Goal: Information Seeking & Learning: Compare options

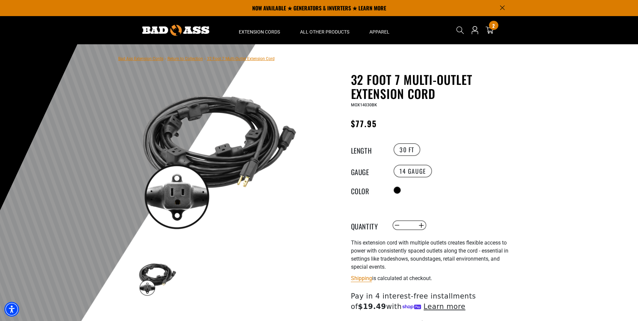
click at [187, 60] on link "Return to Collection" at bounding box center [186, 58] width 36 height 5
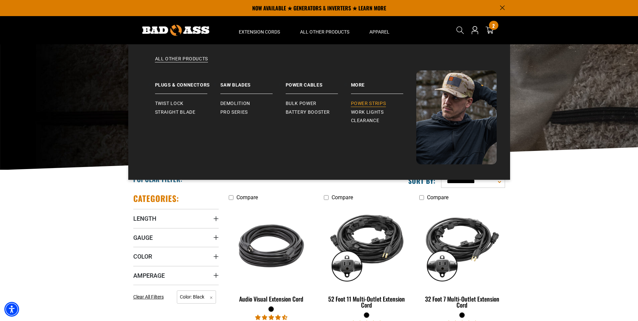
click at [360, 103] on span "Power Strips" at bounding box center [368, 104] width 35 height 6
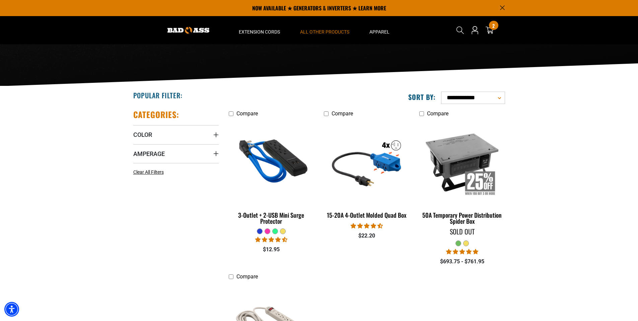
scroll to position [67, 0]
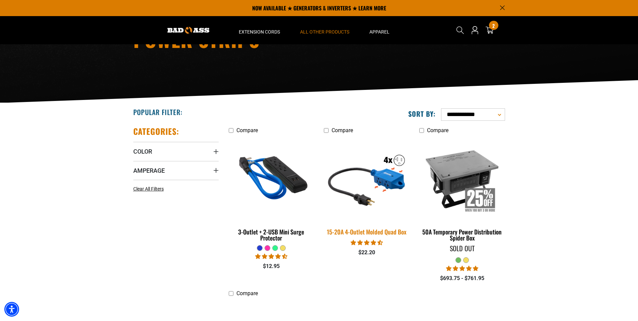
click at [363, 177] on img at bounding box center [367, 179] width 94 height 86
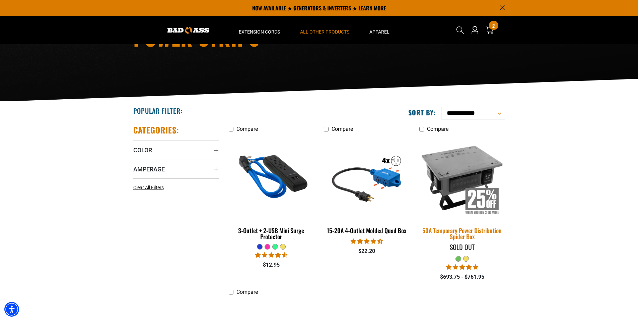
scroll to position [67, 0]
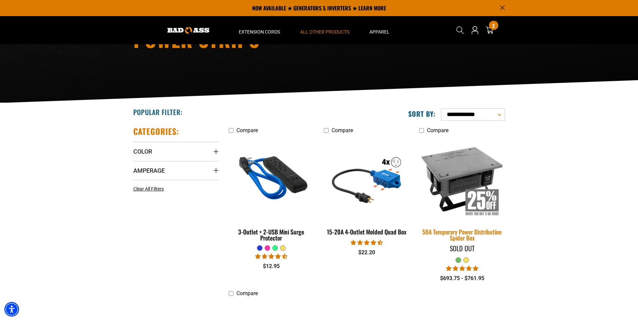
click at [463, 186] on img at bounding box center [463, 179] width 94 height 86
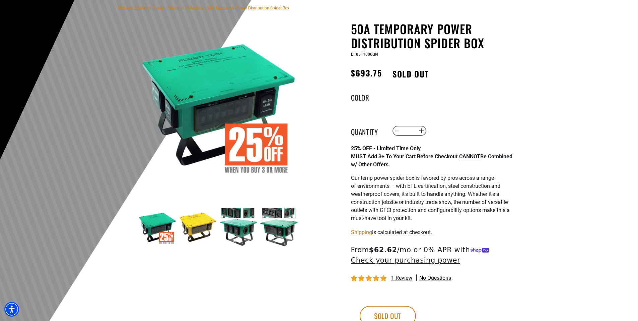
scroll to position [67, 0]
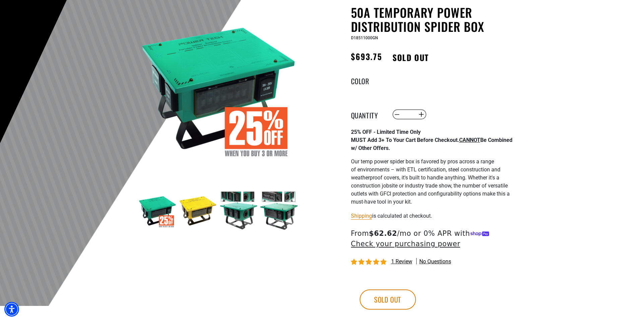
click at [230, 195] on img at bounding box center [238, 210] width 39 height 39
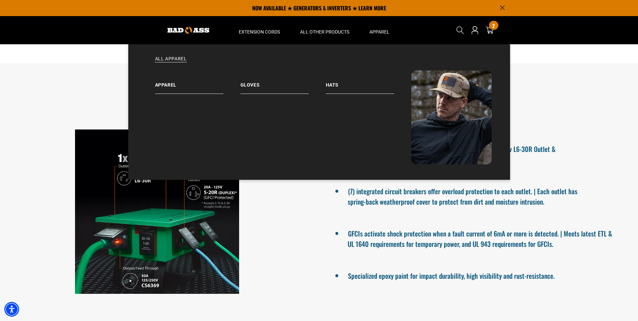
scroll to position [335, 0]
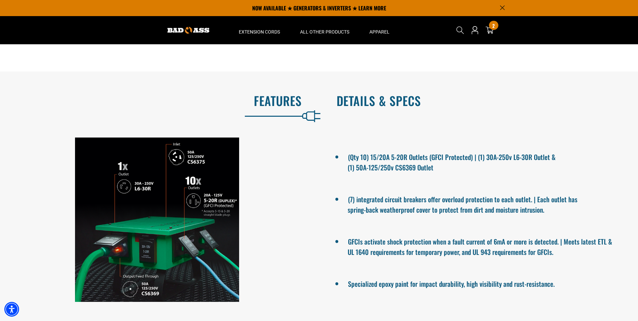
click at [387, 97] on h2 "Details & Specs" at bounding box center [481, 100] width 288 height 14
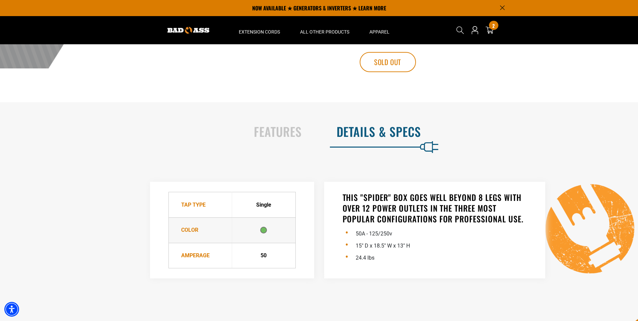
scroll to position [302, 0]
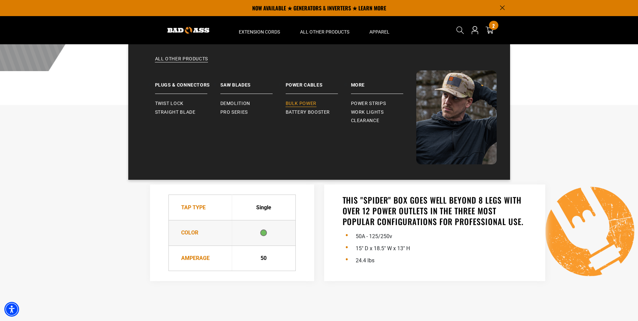
click at [306, 104] on span "Bulk Power" at bounding box center [301, 104] width 31 height 6
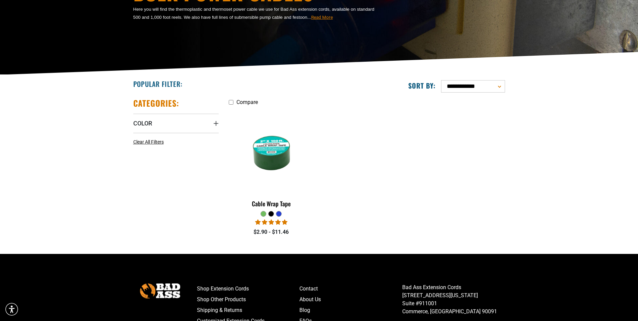
scroll to position [101, 0]
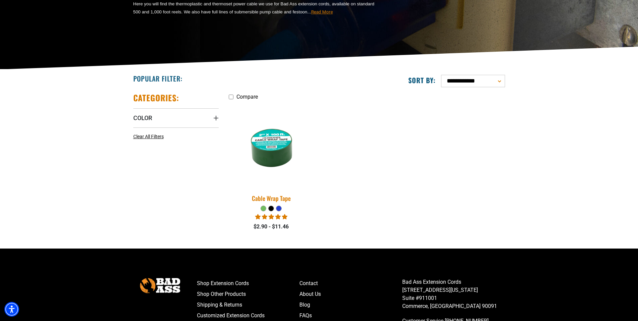
click at [282, 140] on img at bounding box center [272, 145] width 94 height 86
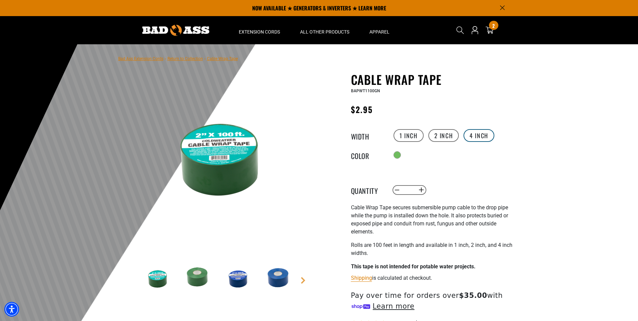
click at [478, 132] on label "4 inch" at bounding box center [479, 135] width 31 height 13
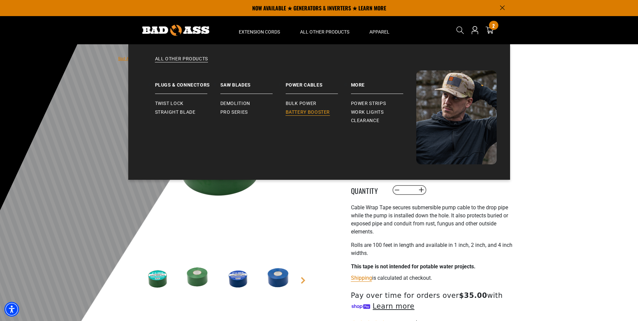
click at [307, 110] on span "Battery Booster" at bounding box center [308, 112] width 45 height 6
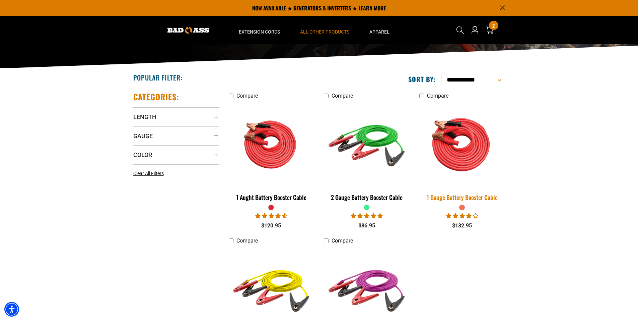
scroll to position [101, 0]
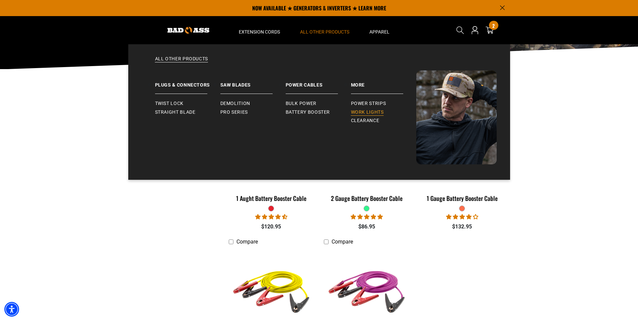
click at [357, 111] on span "Work Lights" at bounding box center [367, 112] width 33 height 6
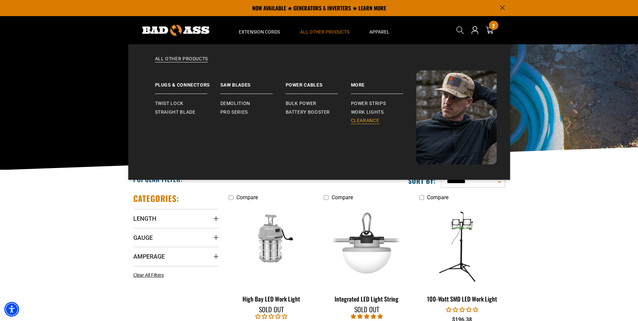
click at [360, 120] on span "Clearance" at bounding box center [365, 121] width 28 height 6
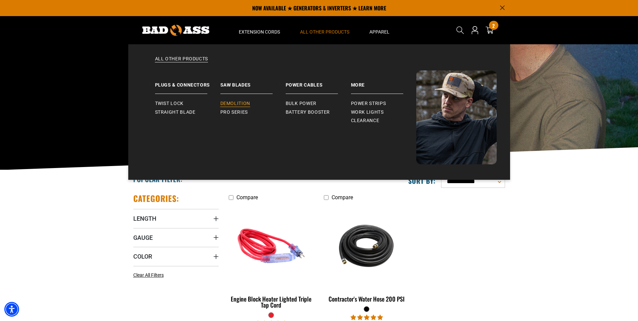
click at [237, 100] on link "Demolition" at bounding box center [253, 103] width 65 height 9
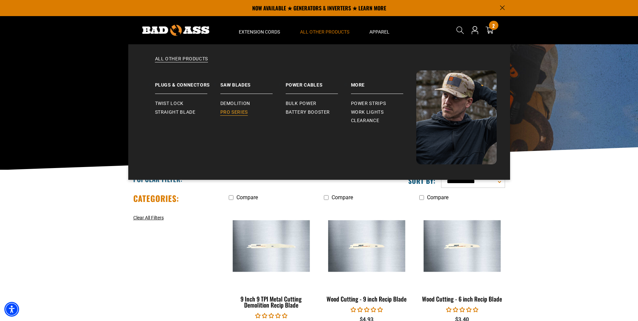
click at [242, 110] on span "Pro Series" at bounding box center [234, 112] width 27 height 6
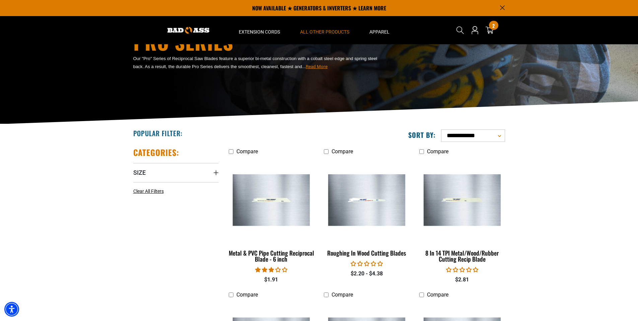
scroll to position [34, 0]
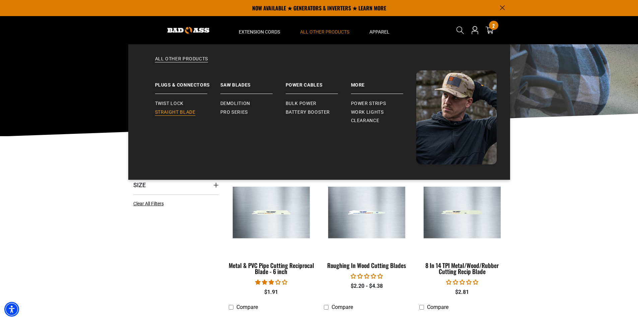
click at [195, 112] on span "Straight Blade" at bounding box center [175, 112] width 41 height 6
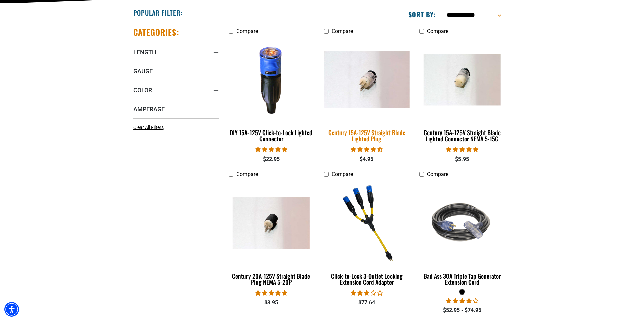
scroll to position [168, 0]
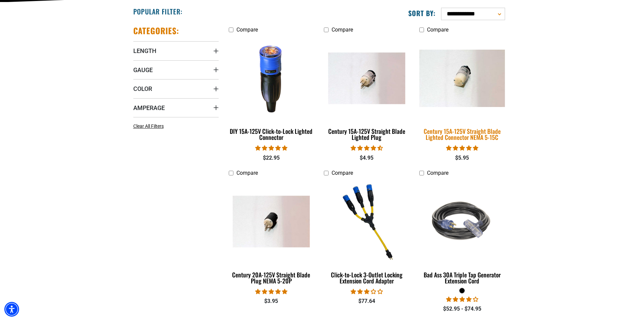
click at [465, 131] on div "Century 15A-125V Straight Blade Lighted Connector NEMA 5-15C" at bounding box center [462, 134] width 85 height 12
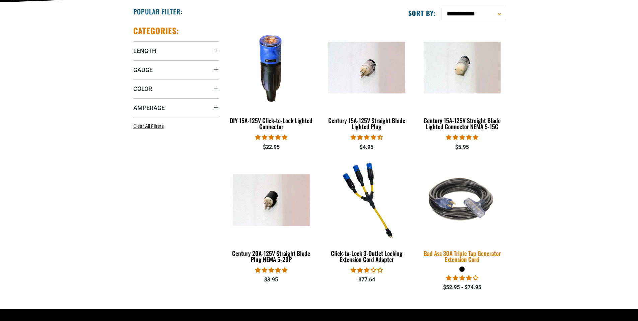
click at [456, 243] on img at bounding box center [463, 200] width 94 height 86
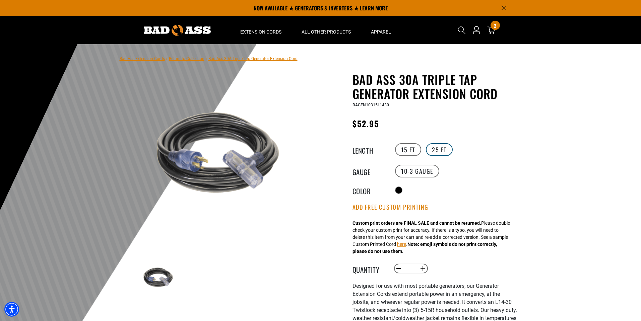
click at [439, 146] on label "25 FT" at bounding box center [439, 149] width 27 height 13
click at [407, 149] on label "15 FT" at bounding box center [408, 149] width 26 height 13
click at [444, 149] on label "25 FT" at bounding box center [439, 149] width 27 height 13
click at [413, 146] on label "15 FT" at bounding box center [408, 149] width 26 height 13
click at [438, 148] on label "25 FT" at bounding box center [439, 149] width 27 height 13
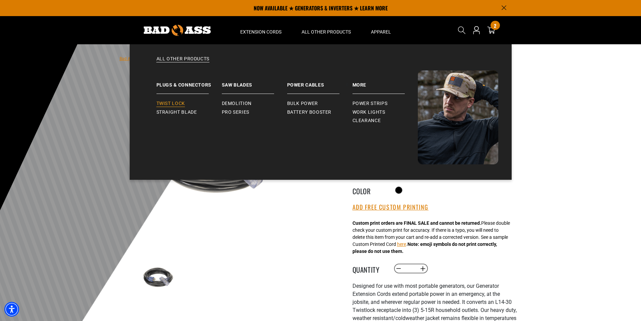
click at [180, 103] on span "Twist Lock" at bounding box center [171, 104] width 28 height 6
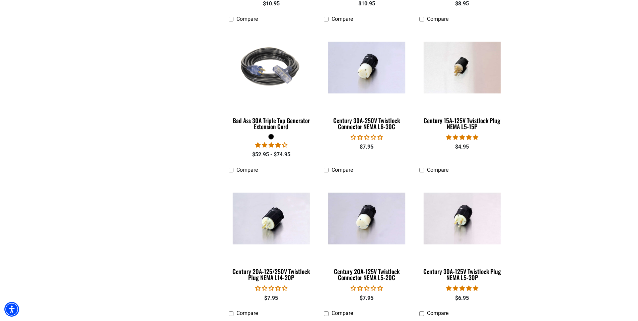
scroll to position [469, 0]
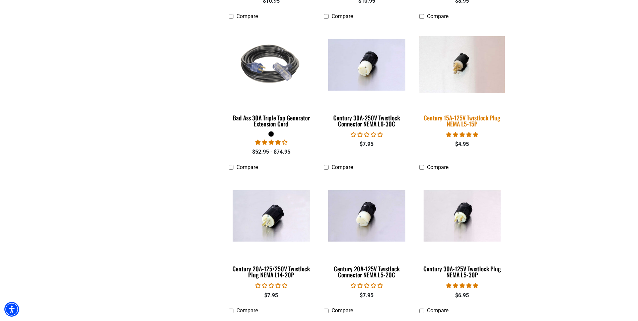
click at [457, 67] on img at bounding box center [463, 64] width 94 height 57
